Goal: Information Seeking & Learning: Find specific fact

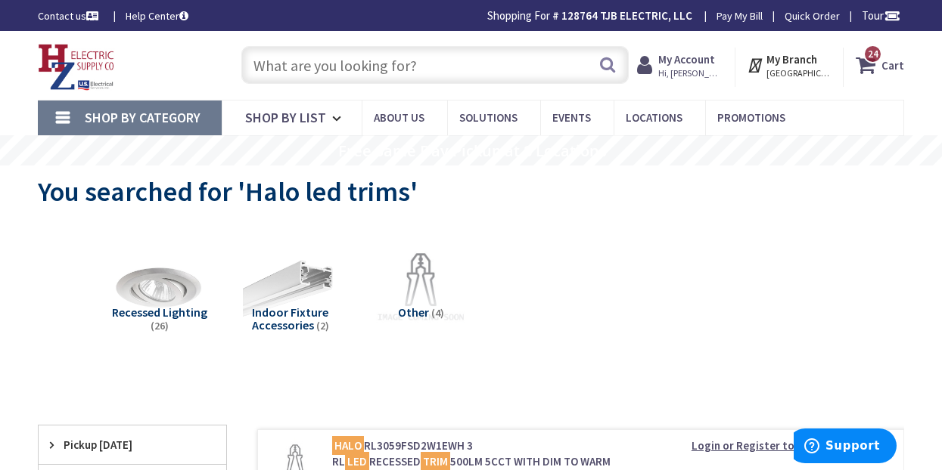
click at [471, 69] on input "text" at bounding box center [434, 65] width 387 height 38
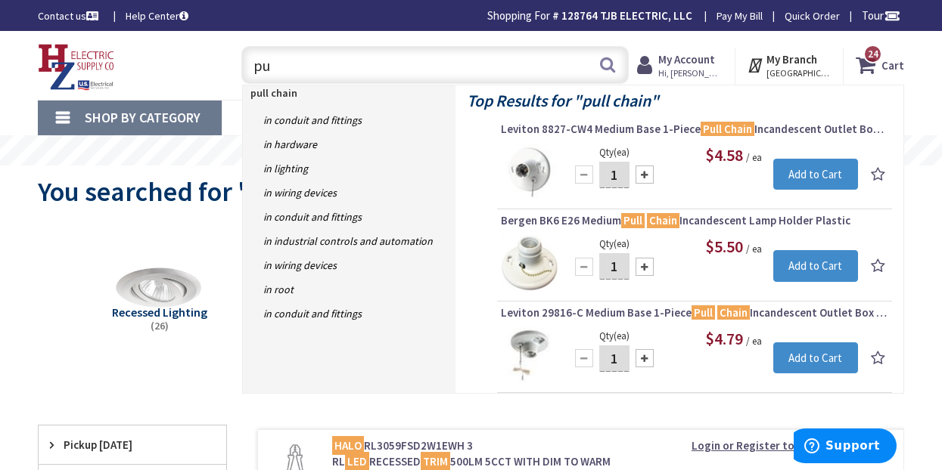
type input "p"
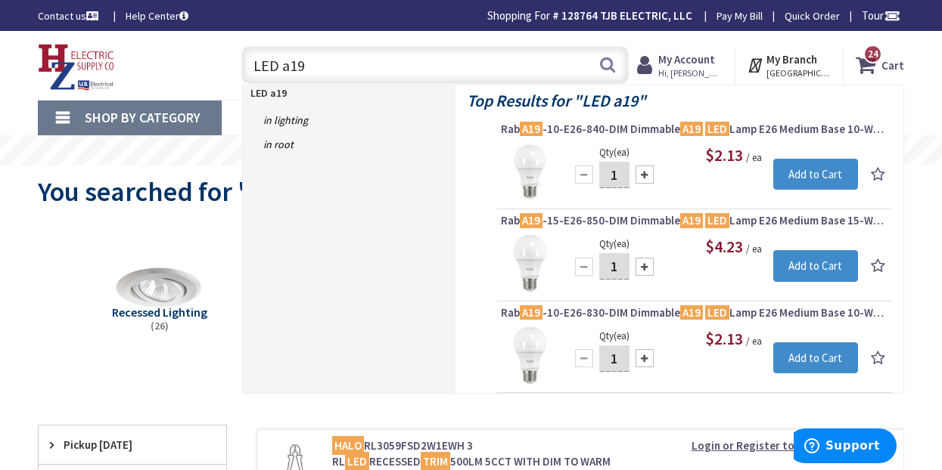
click at [248, 60] on input "LED a19" at bounding box center [434, 65] width 387 height 38
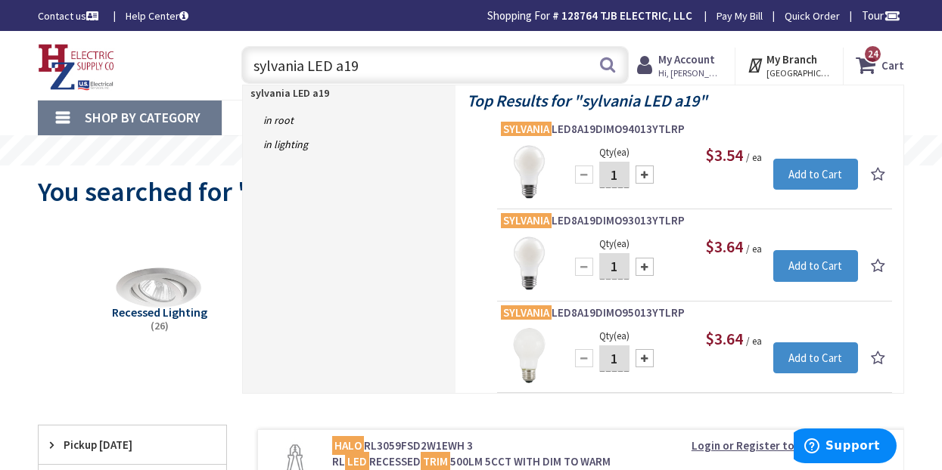
drag, startPoint x: 411, startPoint y: 67, endPoint x: 258, endPoint y: 54, distance: 153.3
click at [258, 54] on input "sylvania LED a19" at bounding box center [434, 65] width 387 height 38
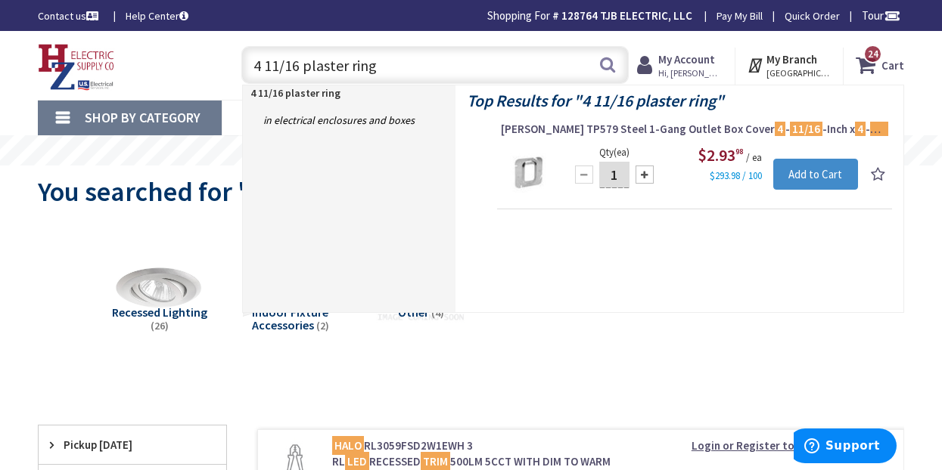
type input "4 11/16 plaster ring"
